Goal: Information Seeking & Learning: Learn about a topic

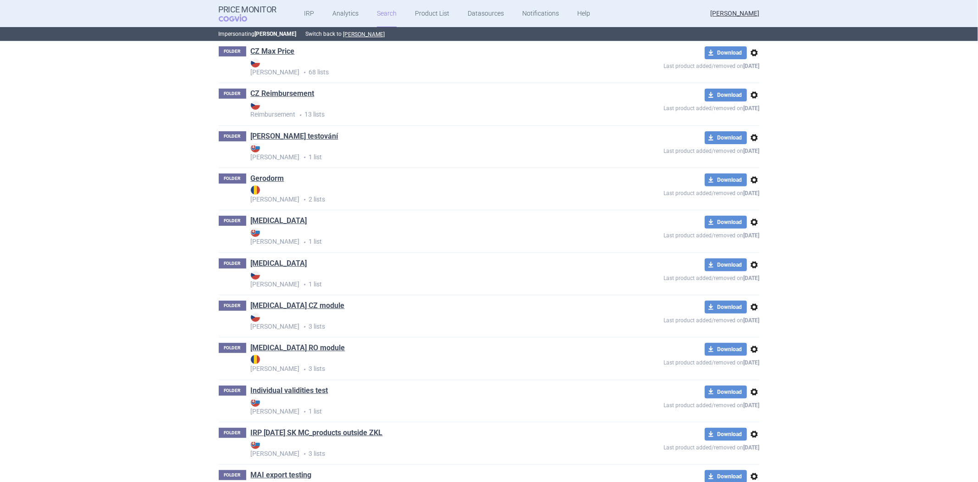
scroll to position [255, 0]
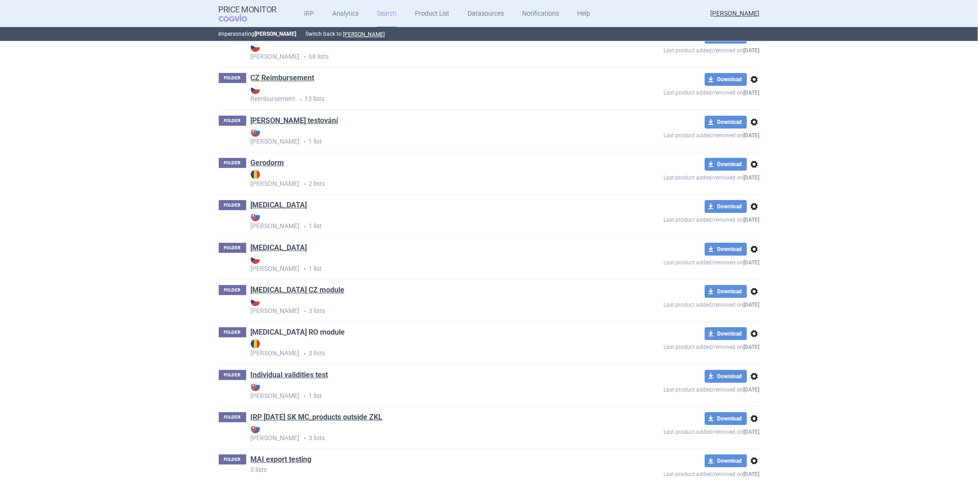
click at [295, 329] on link "[MEDICAL_DATA] RO module" at bounding box center [298, 332] width 94 height 10
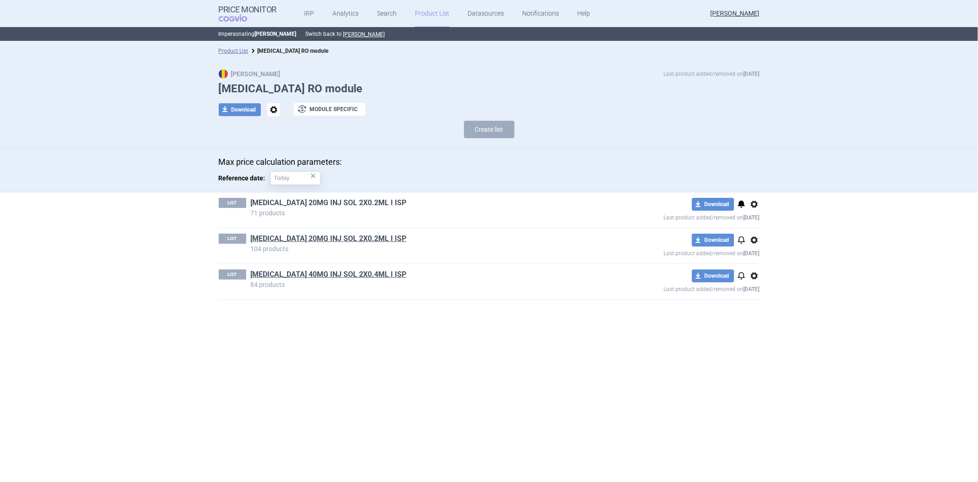
click at [298, 202] on link "[MEDICAL_DATA] 20MG INJ SOL 2X0.2ML I ISP" at bounding box center [329, 203] width 156 height 10
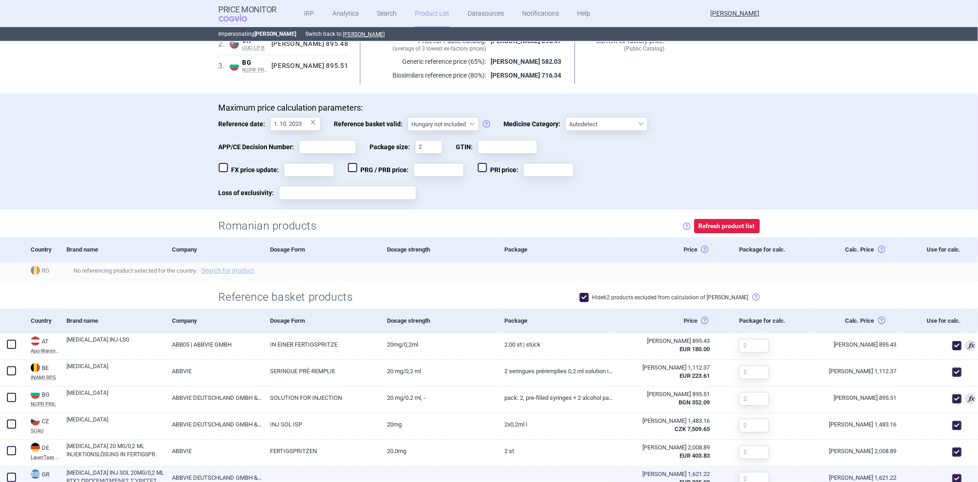
scroll to position [288, 0]
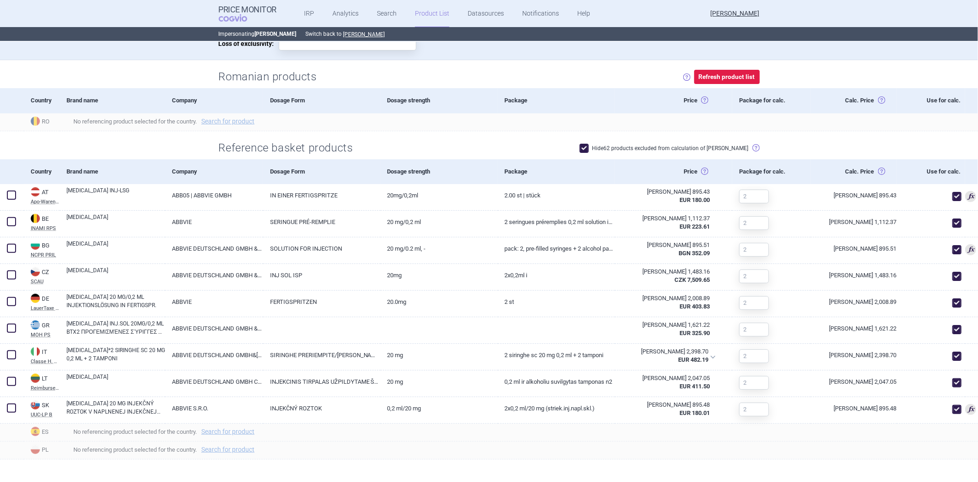
click at [591, 141] on span at bounding box center [584, 148] width 14 height 14
checkbox input "false"
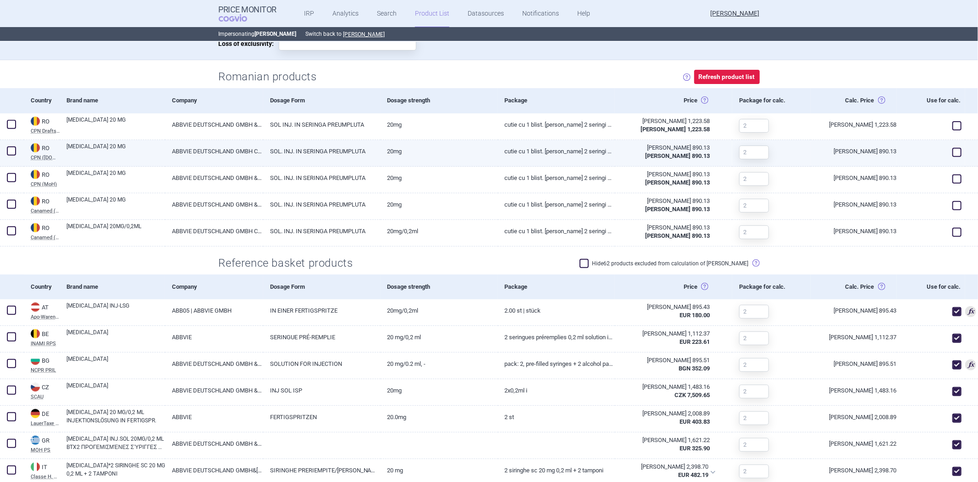
click at [953, 152] on span at bounding box center [957, 152] width 9 height 9
checkbox input "true"
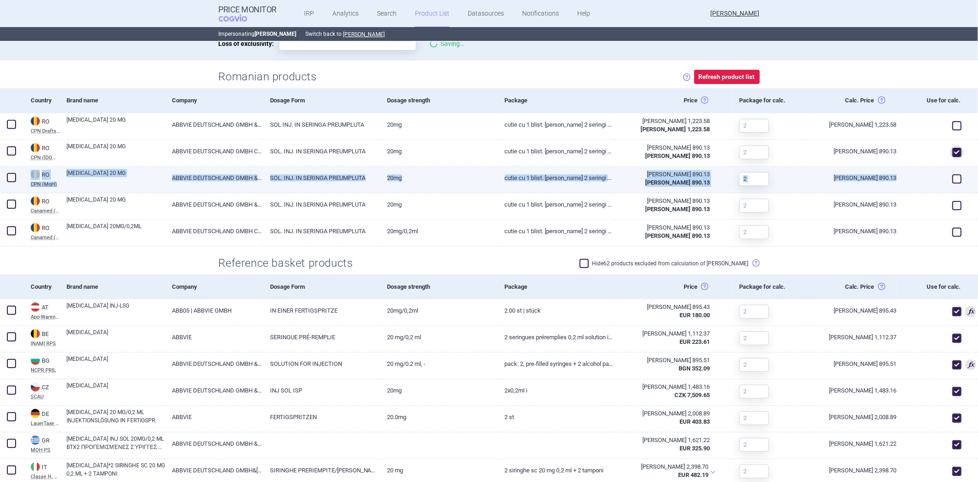
click at [950, 177] on span at bounding box center [957, 179] width 14 height 14
checkbox input "true"
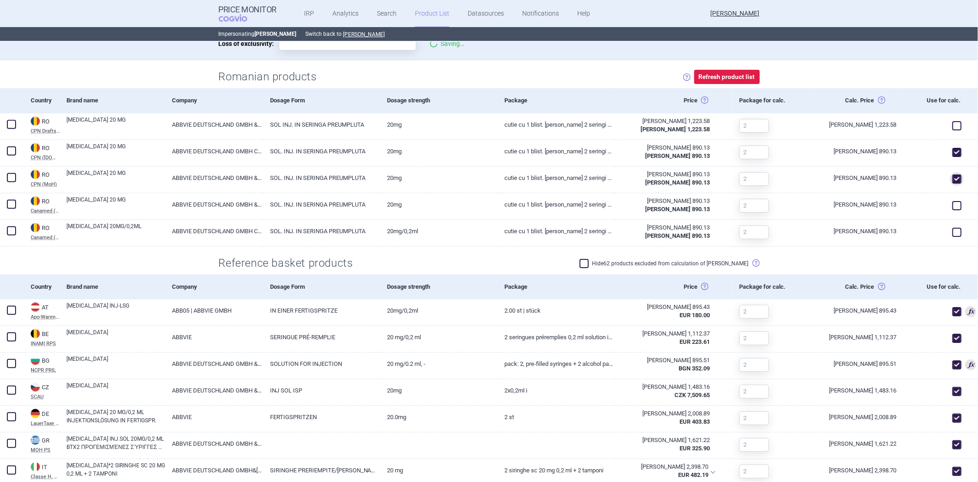
click at [624, 72] on div "Romanian products Clicking this button will automatically refresh prices, valid…" at bounding box center [489, 76] width 541 height 15
click at [591, 98] on div "Package" at bounding box center [556, 100] width 117 height 25
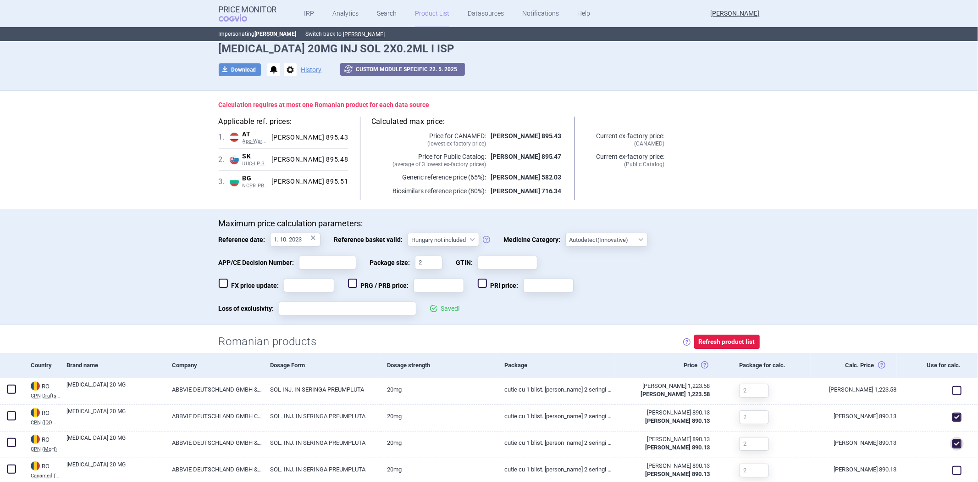
scroll to position [0, 0]
